Goal: Communication & Community: Answer question/provide support

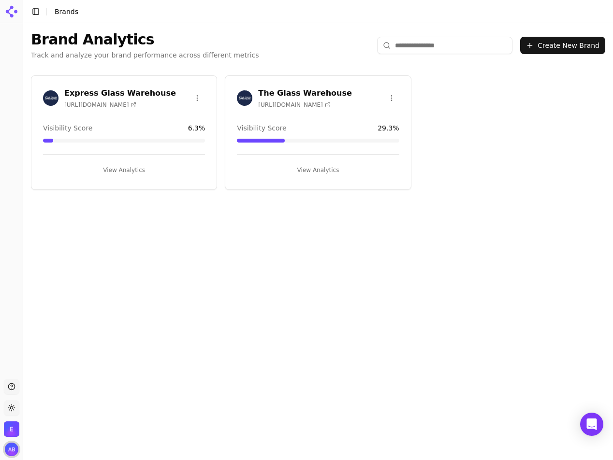
click at [10, 450] on img "Open user button" at bounding box center [12, 450] width 14 height 14
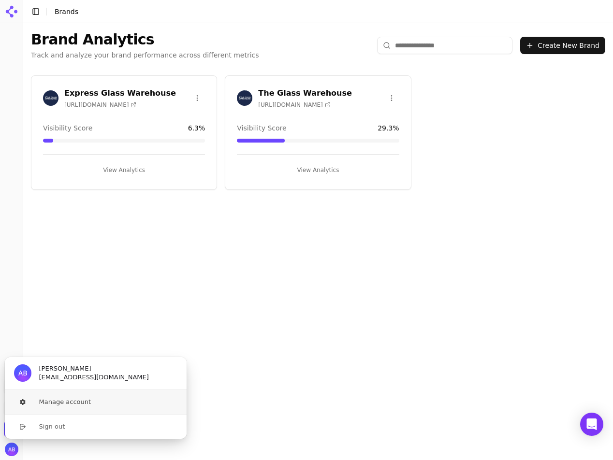
click at [54, 400] on button "Manage account" at bounding box center [95, 402] width 183 height 24
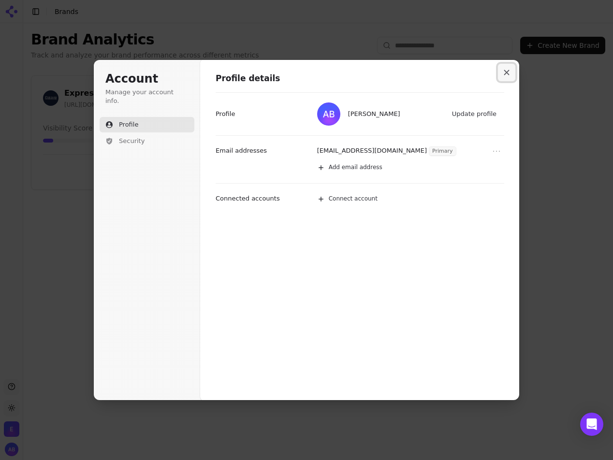
click at [508, 73] on icon "Close modal" at bounding box center [507, 73] width 6 height 6
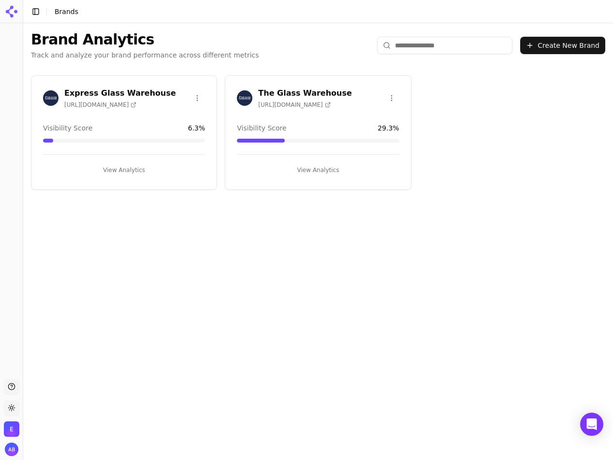
click at [11, 430] on img "Open organization switcher" at bounding box center [11, 429] width 15 height 15
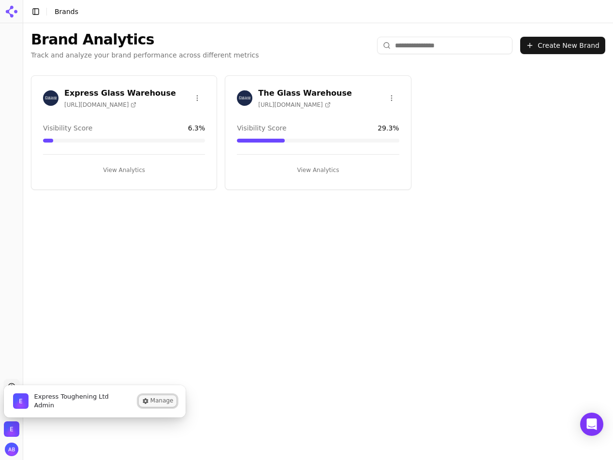
click at [163, 400] on button "Manage" at bounding box center [158, 402] width 38 height 12
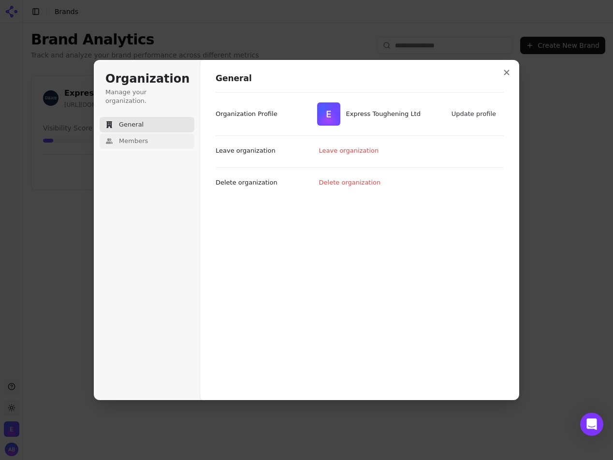
click at [119, 137] on span "Members" at bounding box center [133, 141] width 29 height 9
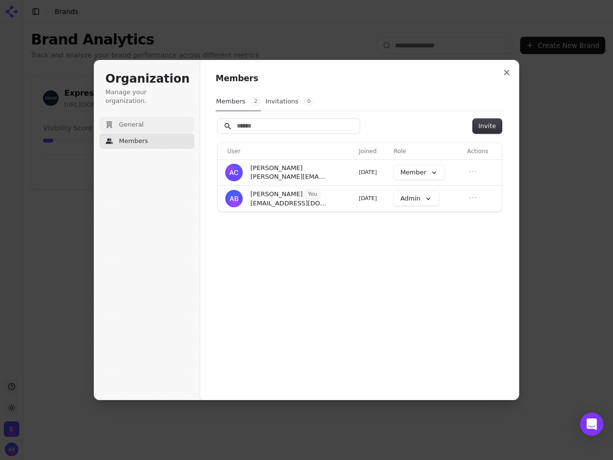
click at [138, 120] on span "General" at bounding box center [131, 124] width 25 height 9
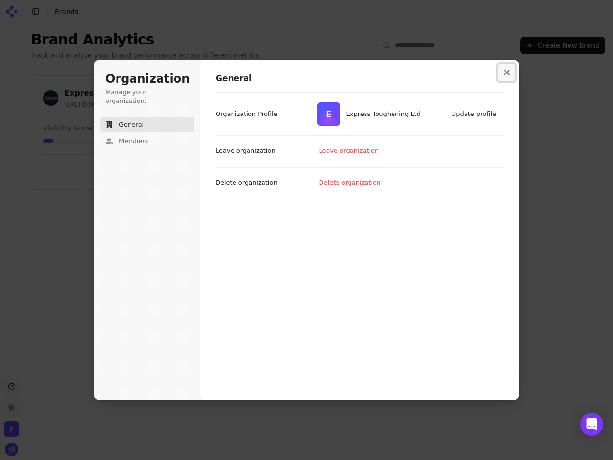
click at [509, 71] on icon "Close modal" at bounding box center [506, 72] width 5 height 5
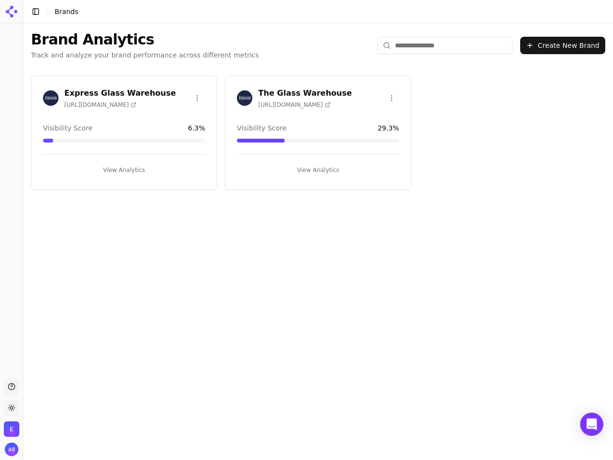
click at [10, 10] on icon at bounding box center [11, 11] width 15 height 15
click at [12, 11] on icon at bounding box center [11, 11] width 15 height 15
click at [38, 13] on button "Toggle Sidebar" at bounding box center [36, 12] width 14 height 14
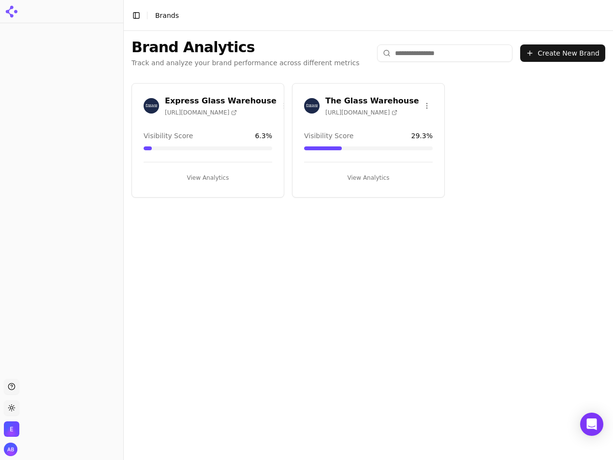
click at [133, 17] on button "Toggle Sidebar" at bounding box center [137, 16] width 14 height 14
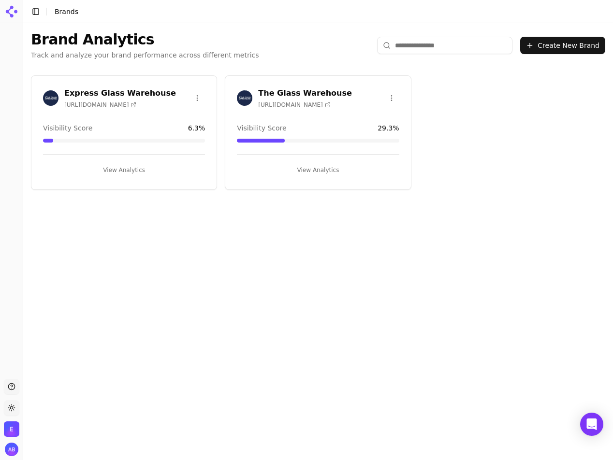
click at [17, 388] on button "Support" at bounding box center [11, 386] width 15 height 15
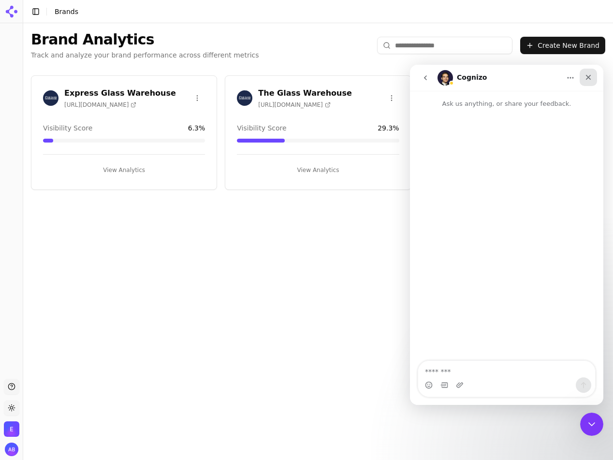
click at [589, 74] on icon "Close" at bounding box center [589, 78] width 8 height 8
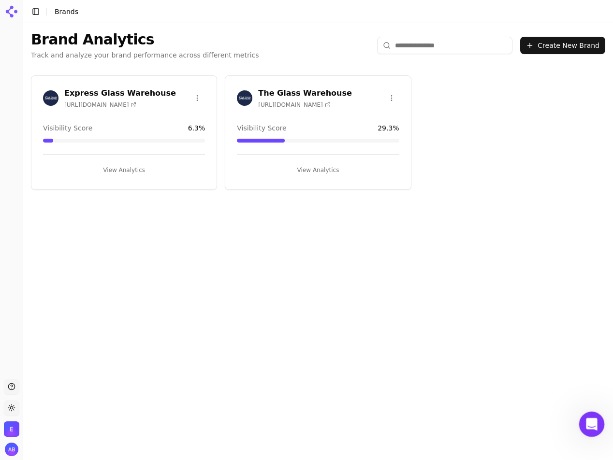
click at [590, 417] on icon "Open Intercom Messenger" at bounding box center [591, 423] width 16 height 16
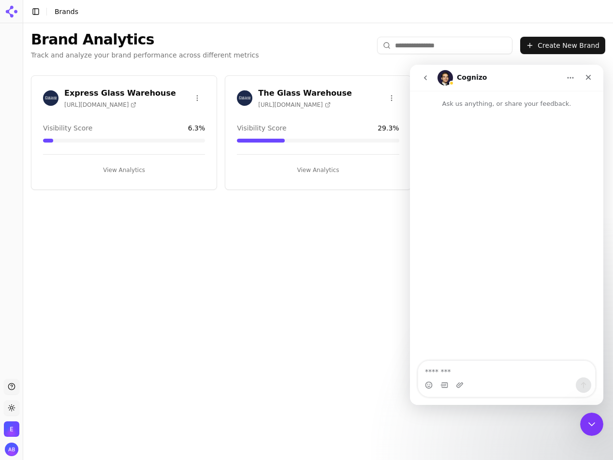
click at [426, 79] on icon "go back" at bounding box center [425, 77] width 3 height 5
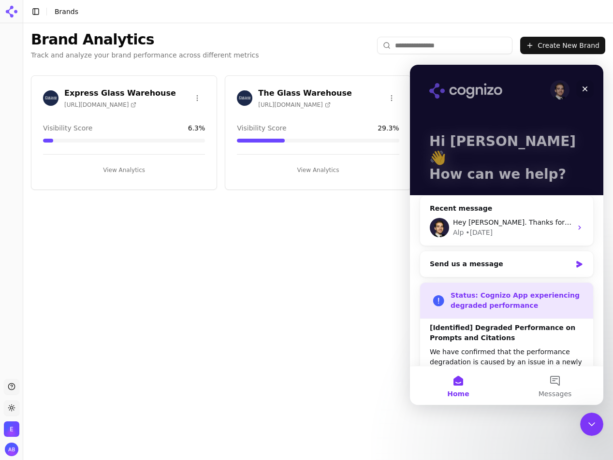
scroll to position [103, 0]
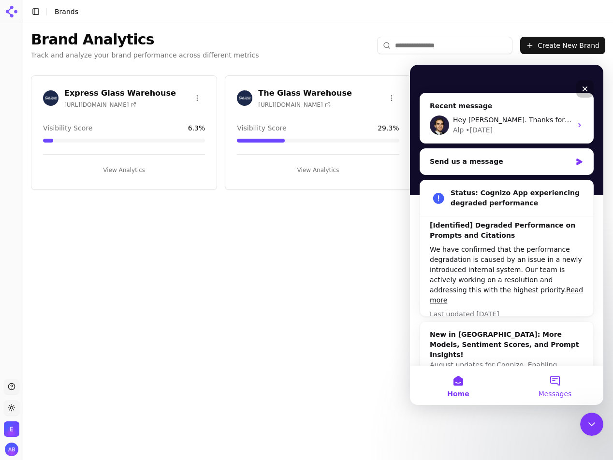
click at [551, 383] on button "Messages" at bounding box center [555, 386] width 97 height 39
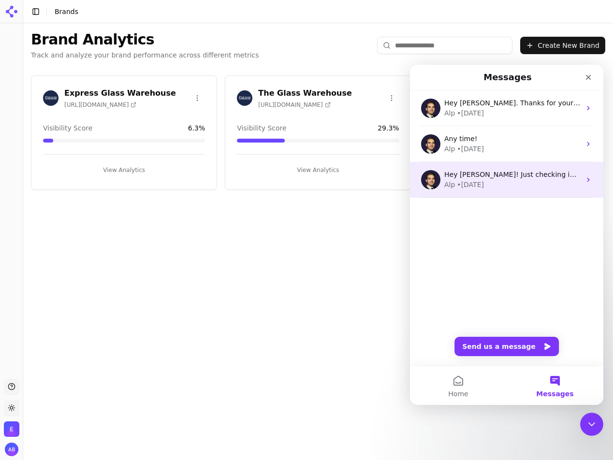
click at [496, 180] on div "Alp • 4w ago" at bounding box center [512, 185] width 136 height 10
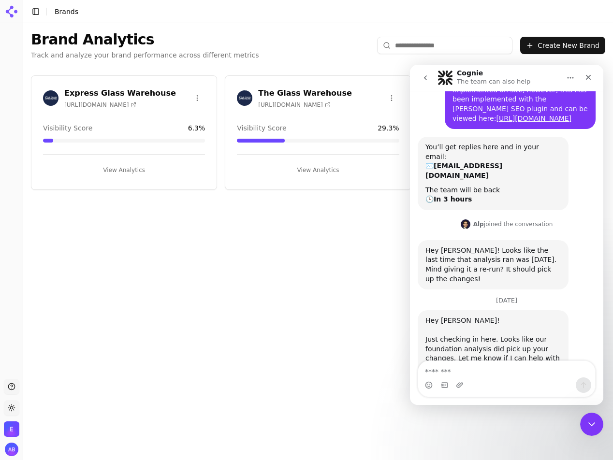
scroll to position [0, 0]
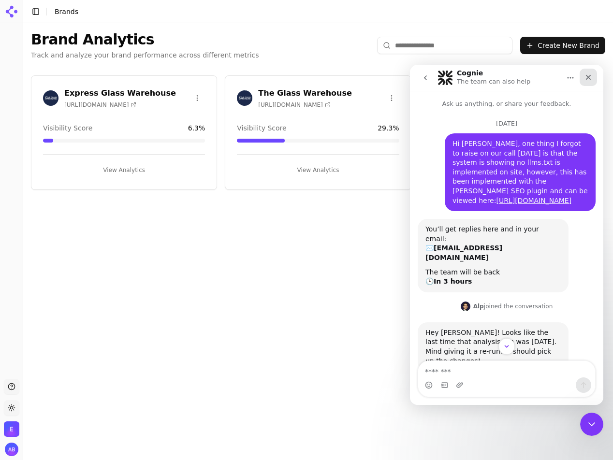
click at [588, 77] on icon "Close" at bounding box center [588, 77] width 5 height 5
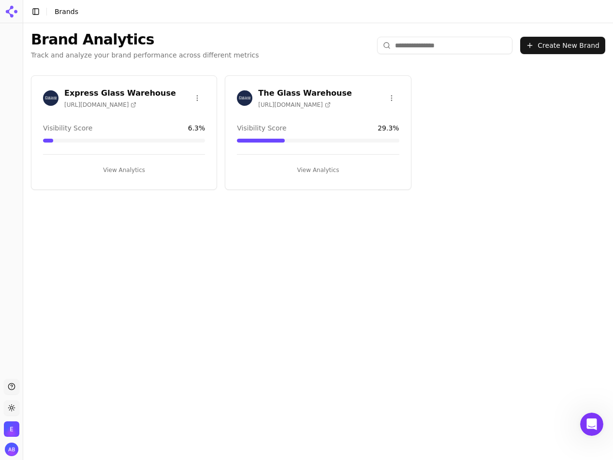
click at [310, 168] on button "View Analytics" at bounding box center [318, 169] width 162 height 15
